Goal: Transaction & Acquisition: Book appointment/travel/reservation

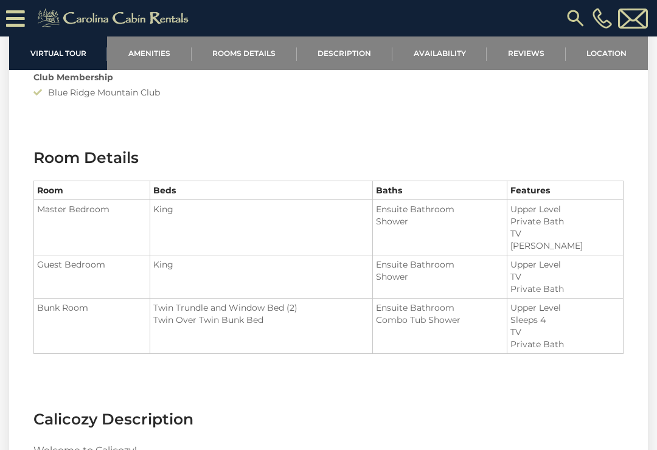
scroll to position [1237, 0]
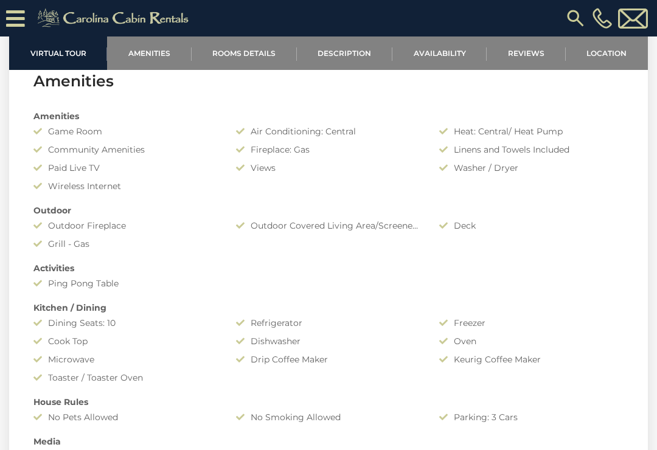
click at [446, 56] on link "Availability" at bounding box center [439, 52] width 94 height 33
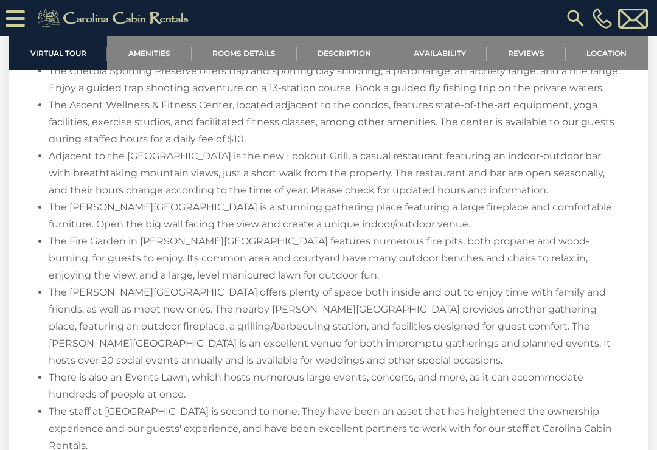
scroll to position [1745, 0]
click at [652, 424] on div "Virtual Tour Amenities Amenities Game Room Air Conditioning: Central Heat: Cent…" at bounding box center [328, 111] width 657 height 2745
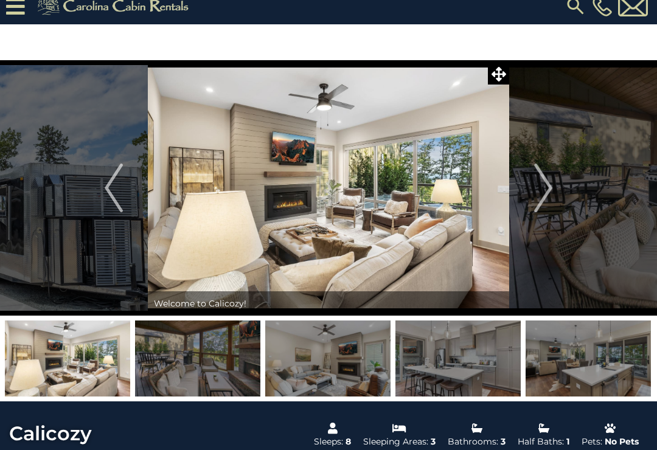
scroll to position [0, 0]
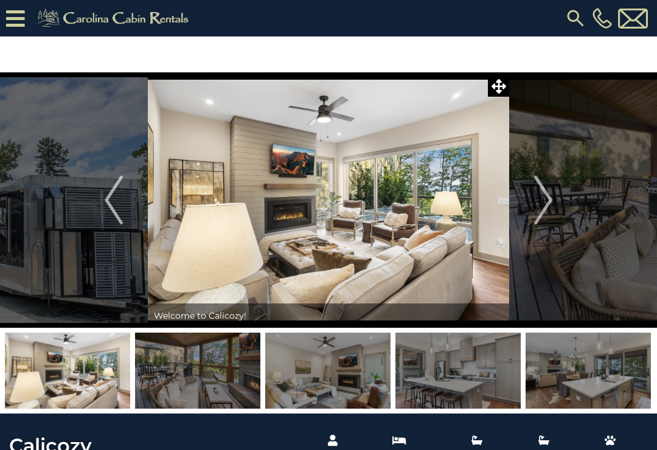
click at [335, 220] on img at bounding box center [328, 199] width 361 height 255
click at [51, 374] on img at bounding box center [67, 371] width 125 height 76
click at [543, 213] on img "Next" at bounding box center [543, 200] width 18 height 49
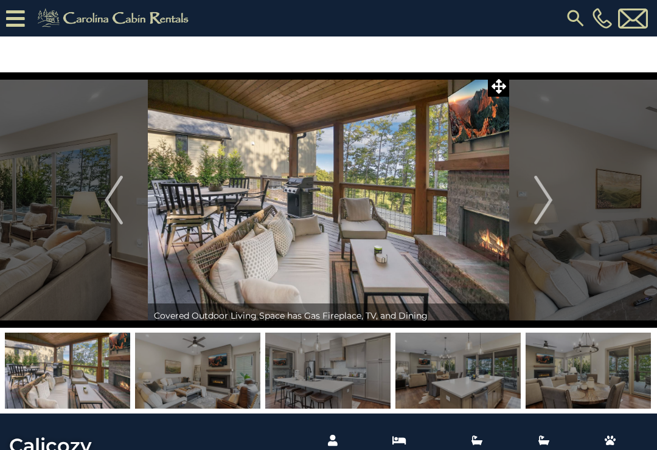
click at [543, 203] on img "Next" at bounding box center [543, 200] width 18 height 49
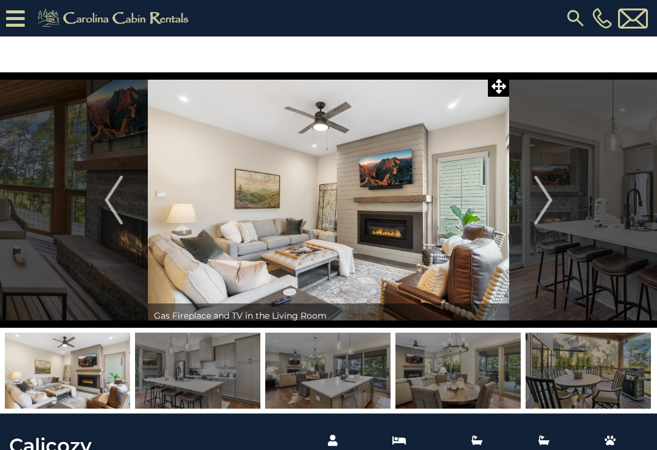
click at [546, 201] on img "Next" at bounding box center [543, 200] width 18 height 49
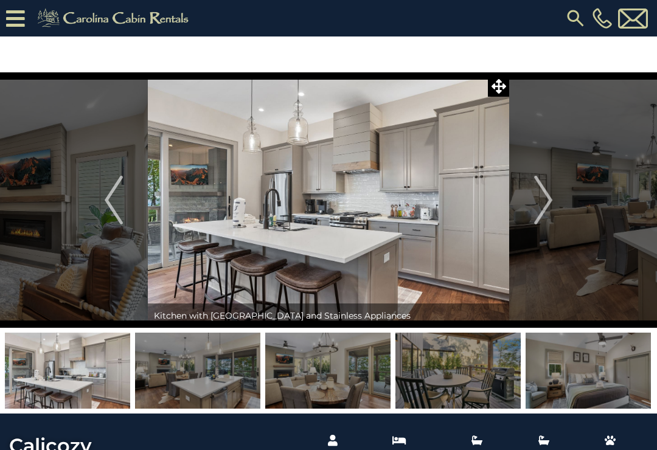
click at [545, 198] on img "Next" at bounding box center [543, 200] width 18 height 49
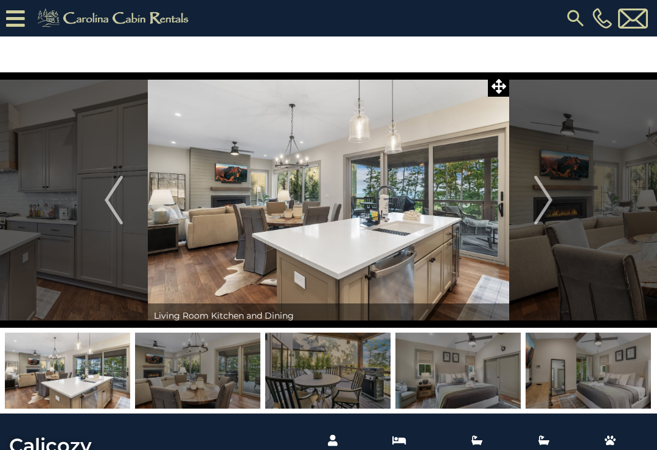
click at [540, 206] on img "Next" at bounding box center [543, 200] width 18 height 49
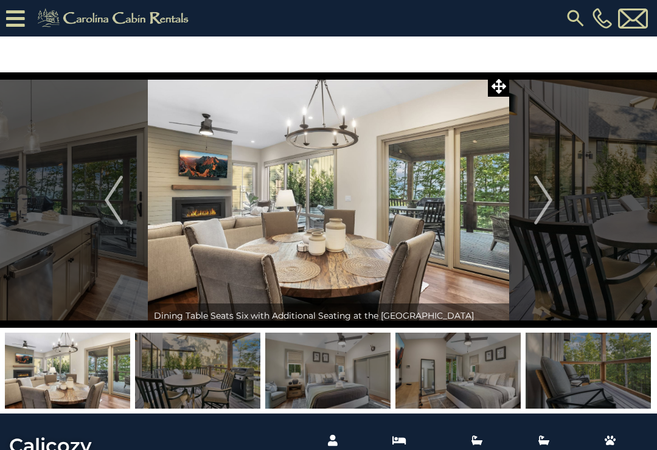
click at [543, 205] on img "Next" at bounding box center [543, 200] width 18 height 49
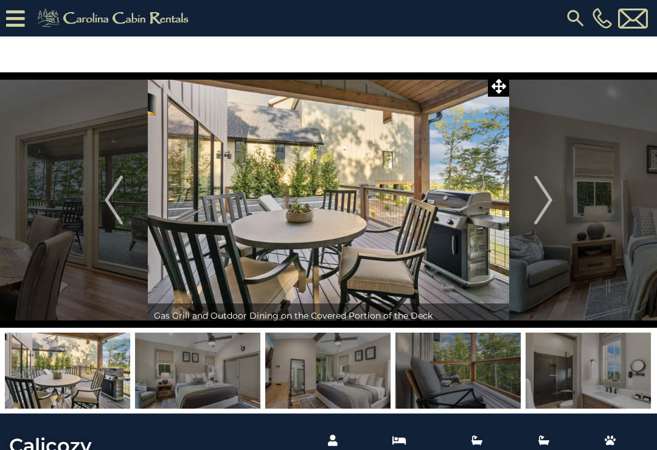
click at [545, 204] on img "Next" at bounding box center [543, 200] width 18 height 49
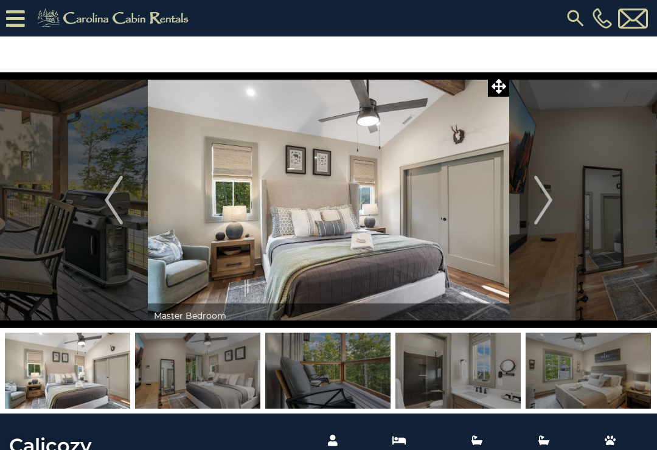
click at [550, 195] on img "Next" at bounding box center [543, 200] width 18 height 49
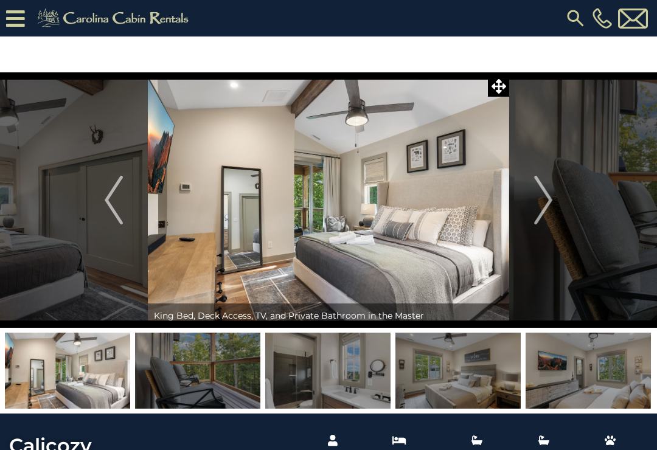
click at [549, 207] on img "Next" at bounding box center [543, 200] width 18 height 49
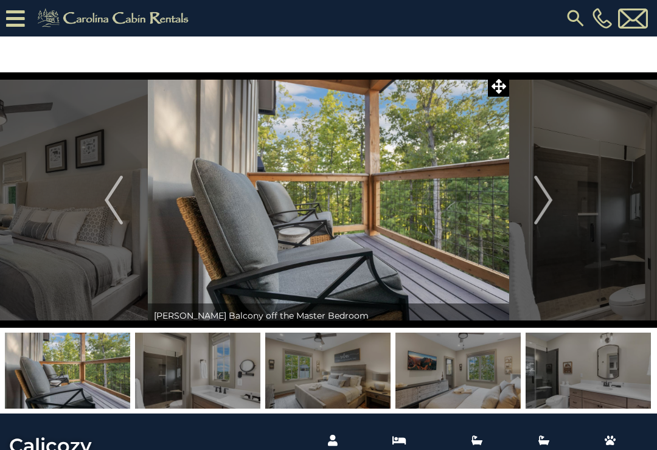
click at [551, 210] on img "Next" at bounding box center [543, 200] width 18 height 49
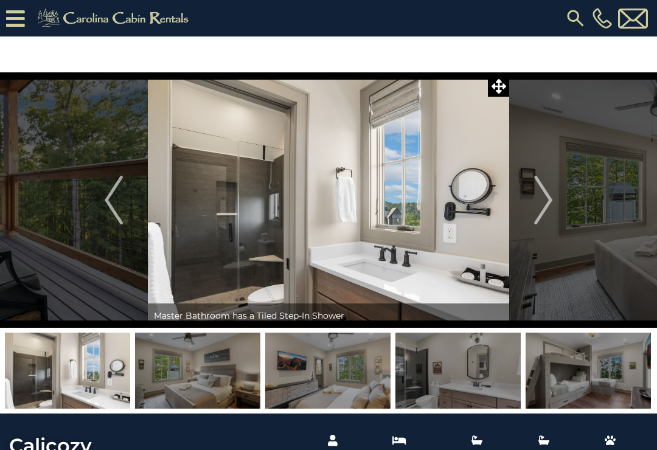
click at [554, 198] on button "Next" at bounding box center [543, 199] width 68 height 255
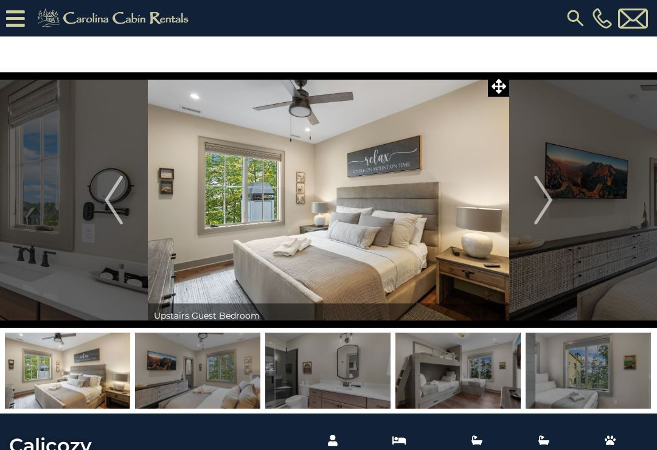
click at [544, 198] on img "Next" at bounding box center [543, 200] width 18 height 49
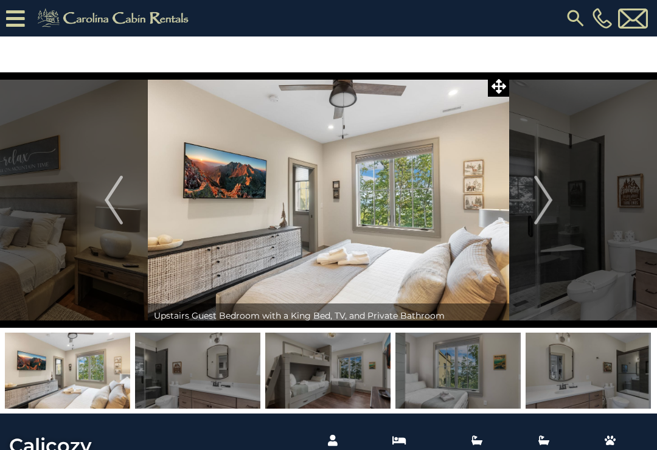
click at [548, 195] on img "Next" at bounding box center [543, 200] width 18 height 49
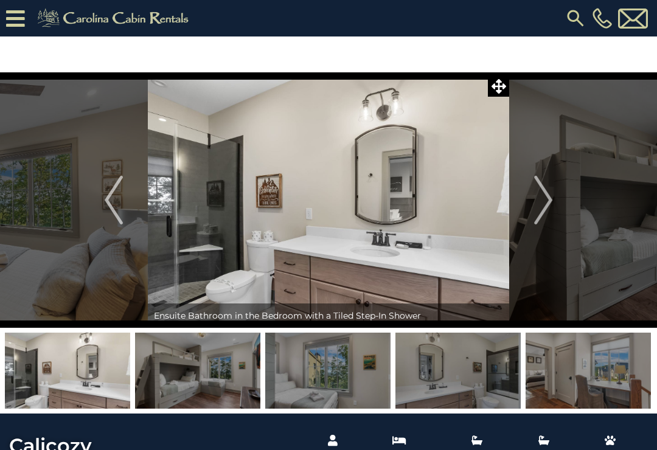
click at [323, 342] on img at bounding box center [327, 371] width 125 height 76
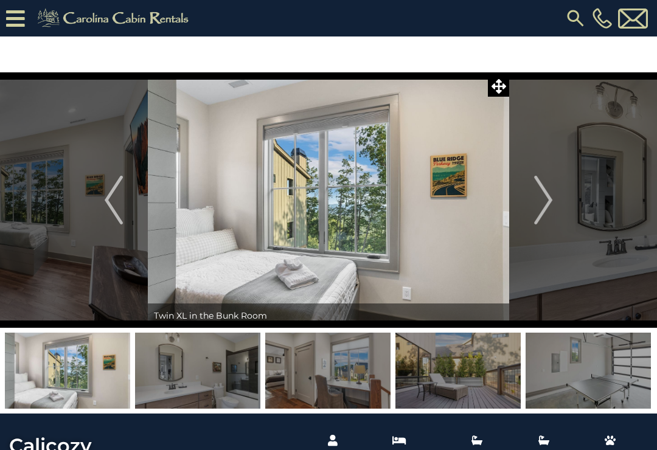
click at [105, 209] on img "Previous" at bounding box center [114, 200] width 18 height 49
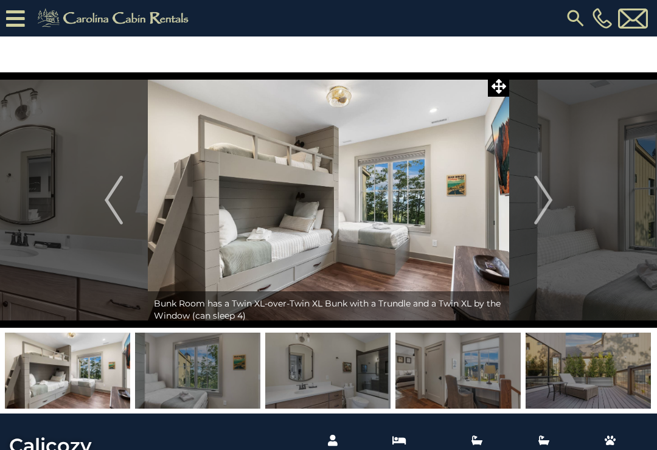
click at [114, 212] on img "Previous" at bounding box center [114, 200] width 18 height 49
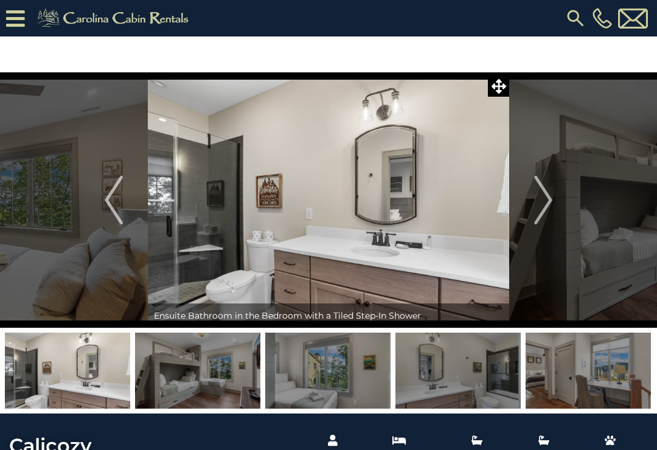
click at [548, 206] on img "Next" at bounding box center [543, 200] width 18 height 49
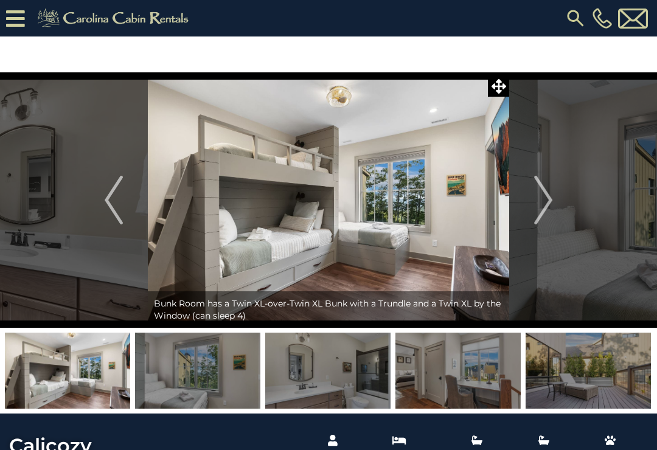
click at [543, 204] on img "Next" at bounding box center [543, 200] width 18 height 49
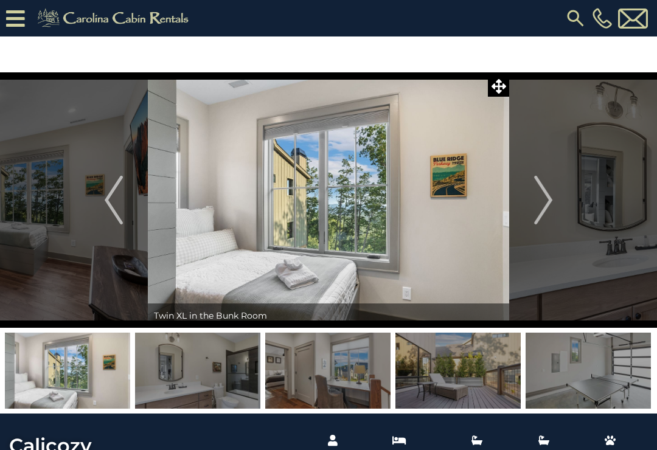
click at [545, 198] on img "Next" at bounding box center [543, 200] width 18 height 49
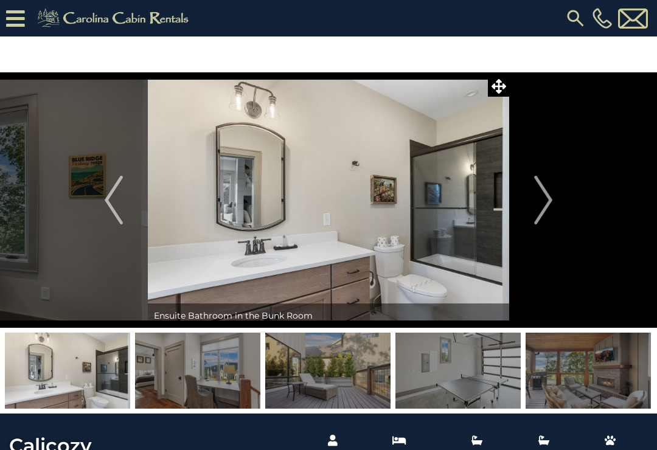
click at [544, 205] on img "Next" at bounding box center [543, 200] width 18 height 49
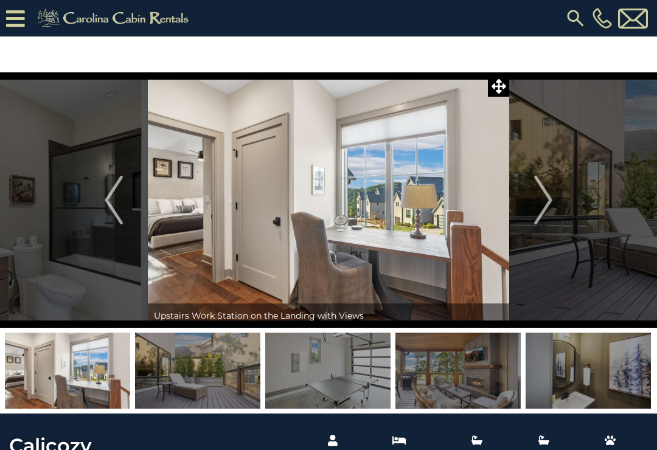
click at [548, 198] on img "Next" at bounding box center [543, 200] width 18 height 49
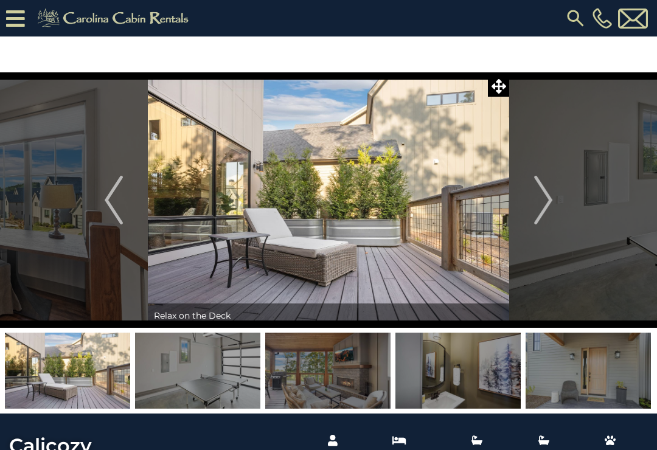
click at [539, 195] on img "Next" at bounding box center [543, 200] width 18 height 49
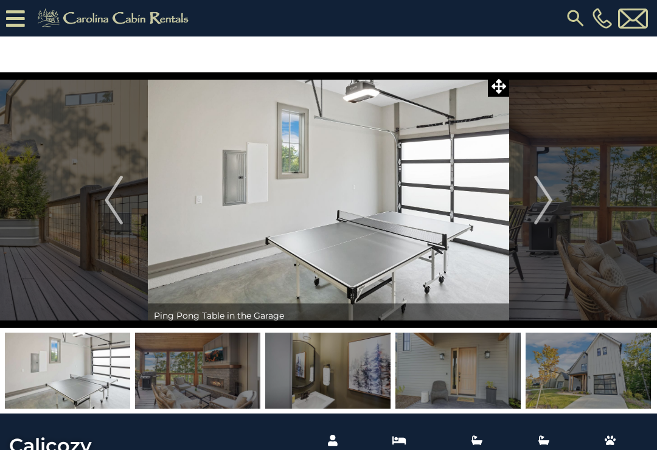
click at [546, 202] on img "Next" at bounding box center [543, 200] width 18 height 49
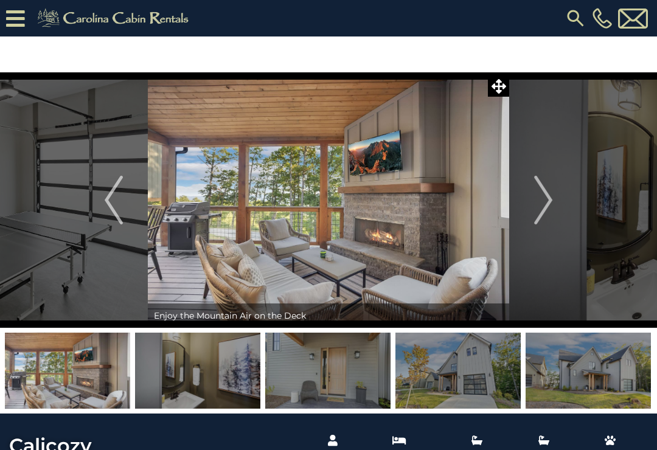
click at [542, 202] on img "Next" at bounding box center [543, 200] width 18 height 49
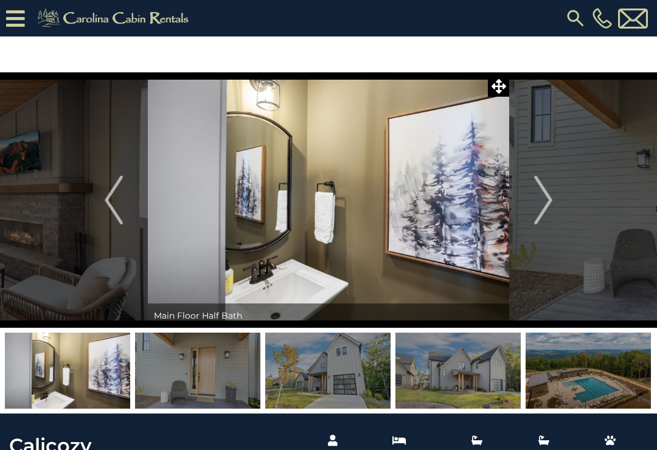
click at [569, 213] on button "Next" at bounding box center [543, 199] width 68 height 255
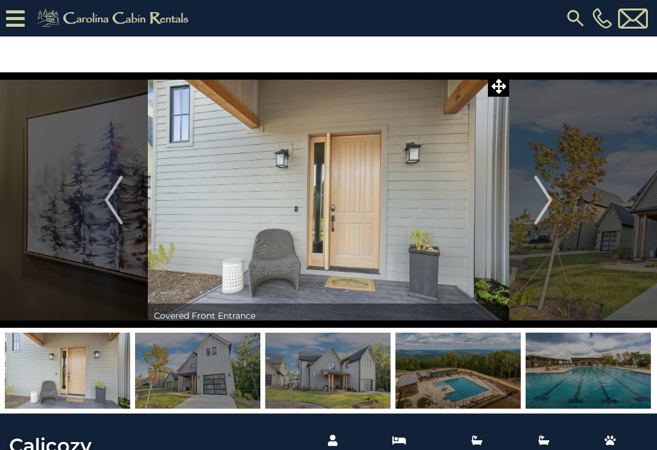
click at [548, 192] on img "Next" at bounding box center [543, 200] width 18 height 49
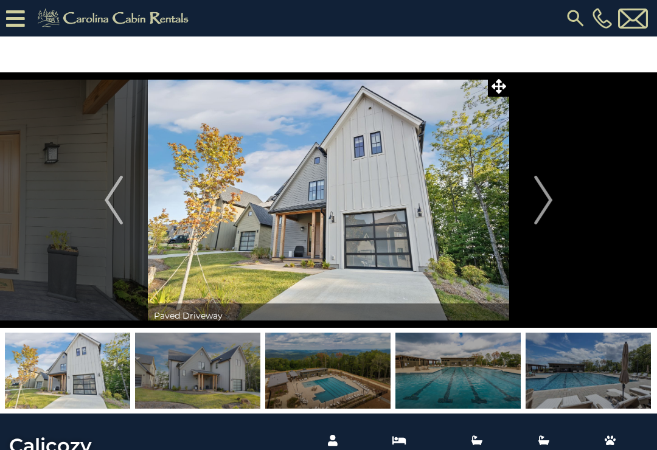
click at [545, 207] on img "Next" at bounding box center [543, 200] width 18 height 49
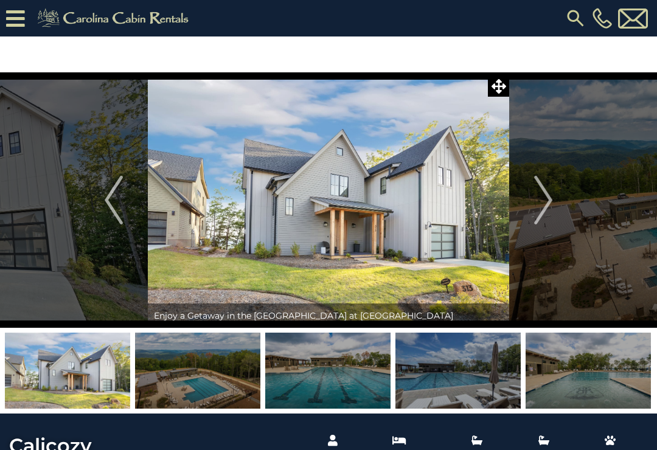
click at [552, 209] on img "Next" at bounding box center [543, 200] width 18 height 49
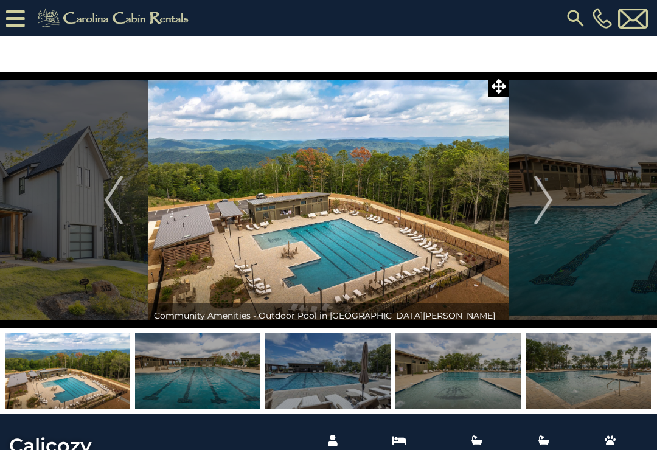
click at [541, 200] on img "Next" at bounding box center [543, 200] width 18 height 49
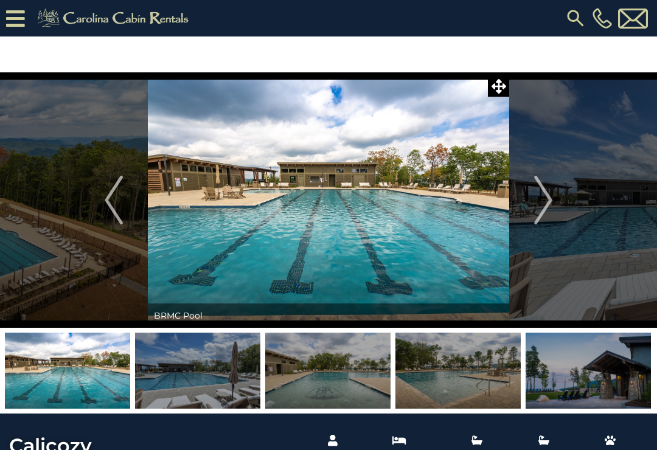
click at [539, 205] on img "Next" at bounding box center [543, 200] width 18 height 49
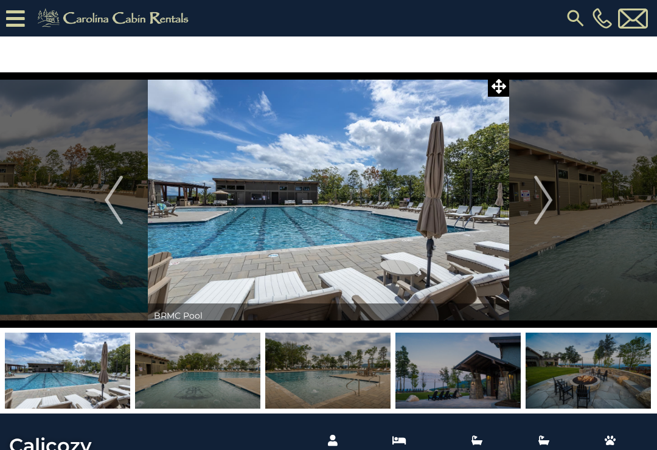
click at [536, 206] on img "Next" at bounding box center [543, 200] width 18 height 49
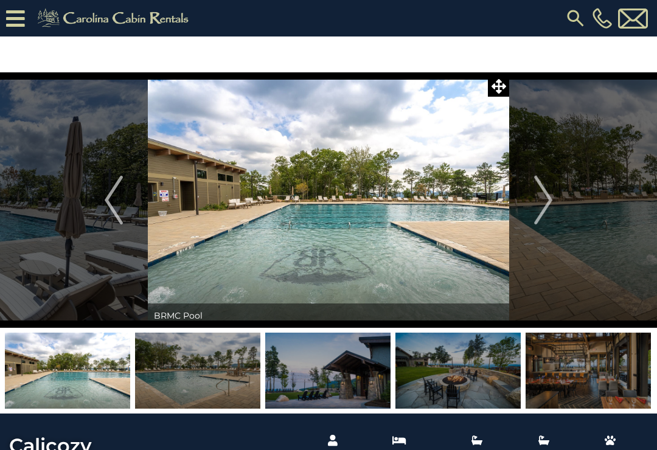
click at [542, 204] on img "Next" at bounding box center [543, 200] width 18 height 49
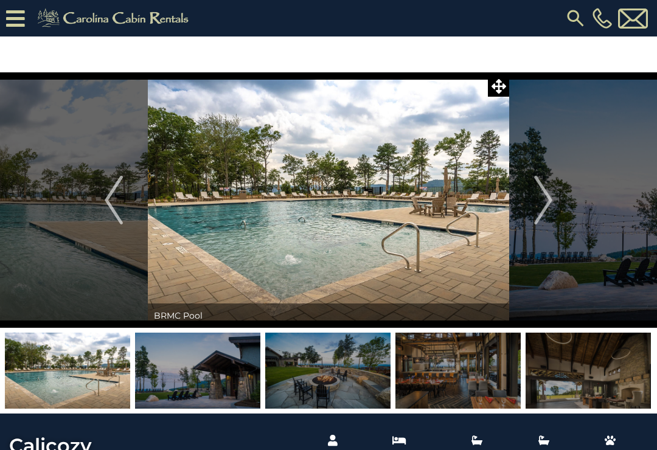
click at [539, 207] on img "Next" at bounding box center [543, 200] width 18 height 49
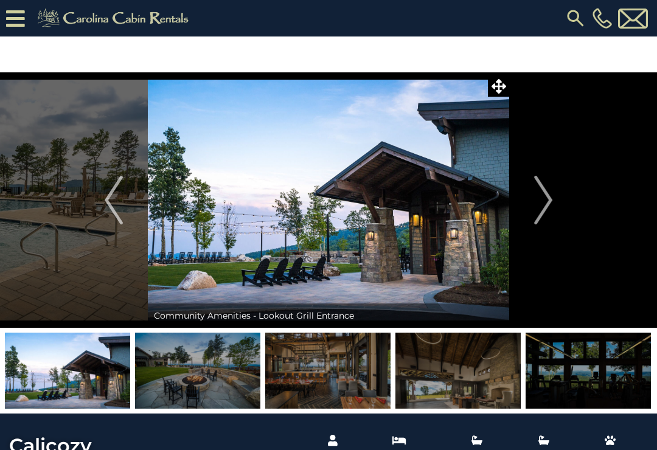
click at [543, 203] on img "Next" at bounding box center [543, 200] width 18 height 49
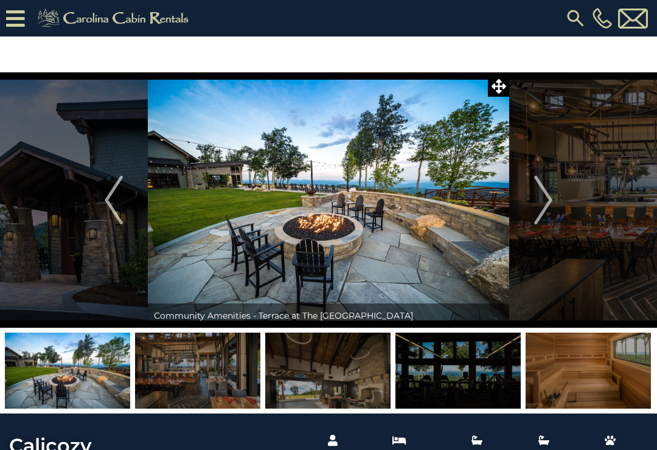
click at [542, 207] on img "Next" at bounding box center [543, 200] width 18 height 49
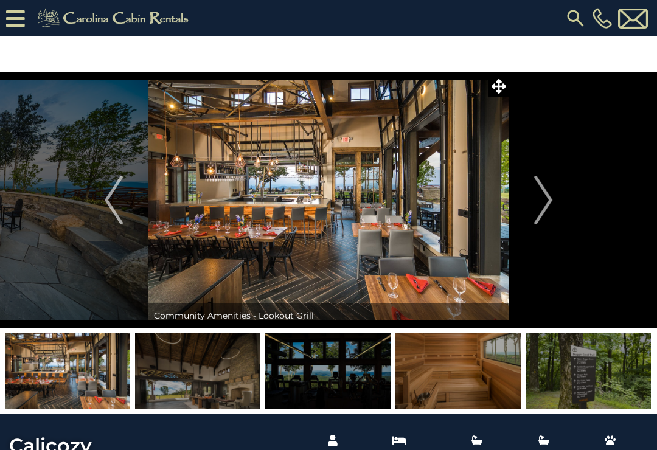
click at [545, 199] on img "Next" at bounding box center [543, 200] width 18 height 49
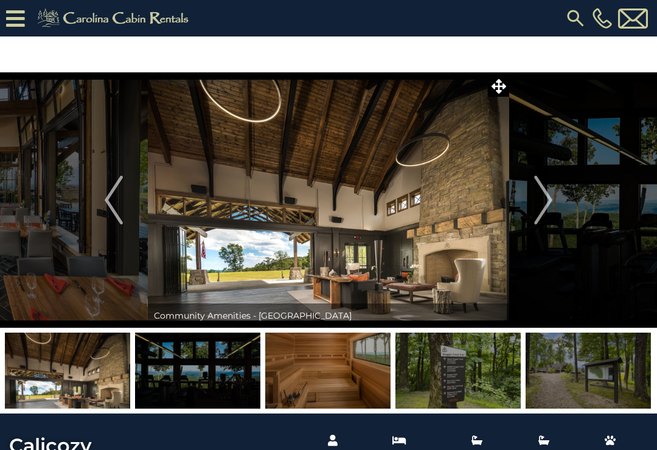
click at [548, 201] on img "Next" at bounding box center [543, 200] width 18 height 49
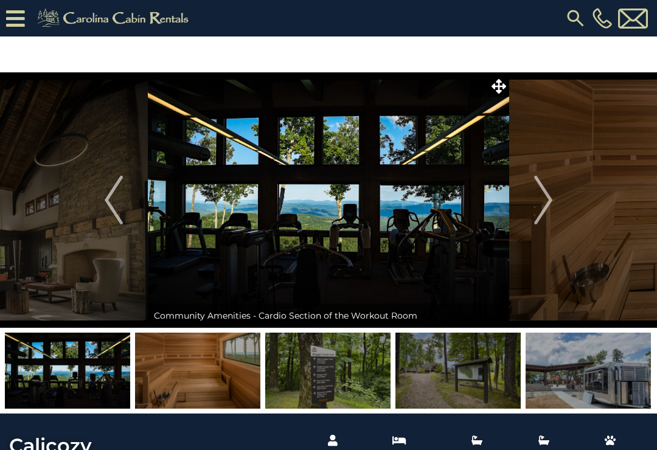
click at [570, 221] on button "Next" at bounding box center [543, 199] width 68 height 255
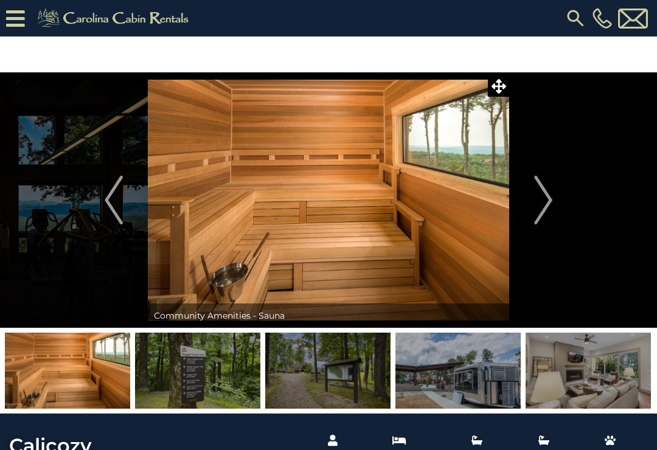
click at [556, 205] on button "Next" at bounding box center [543, 199] width 68 height 255
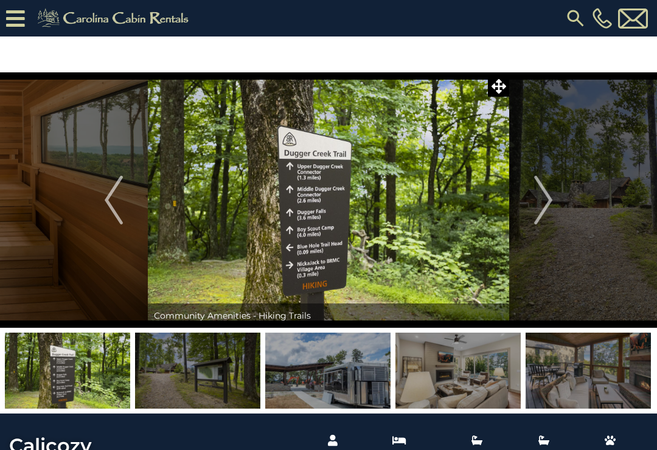
click at [547, 201] on img "Next" at bounding box center [543, 200] width 18 height 49
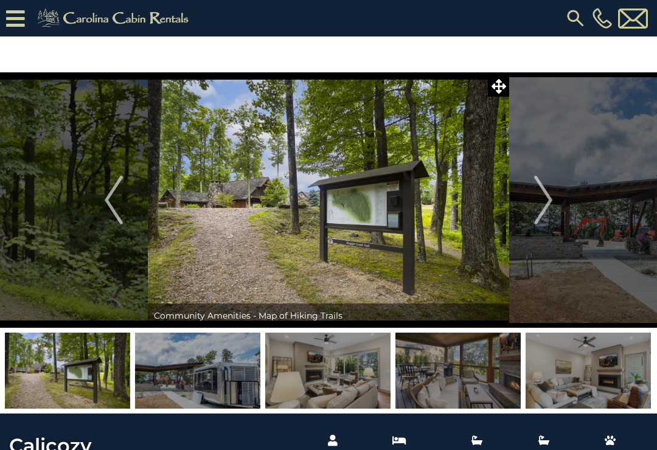
click at [548, 204] on img "Next" at bounding box center [543, 200] width 18 height 49
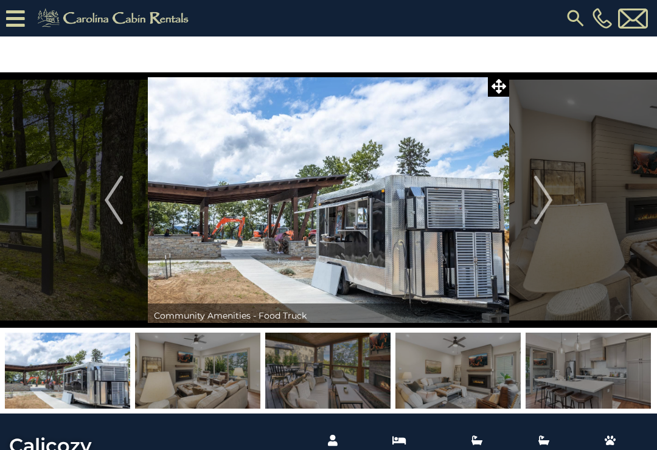
click at [548, 204] on img "Next" at bounding box center [543, 200] width 18 height 49
